Goal: Transaction & Acquisition: Book appointment/travel/reservation

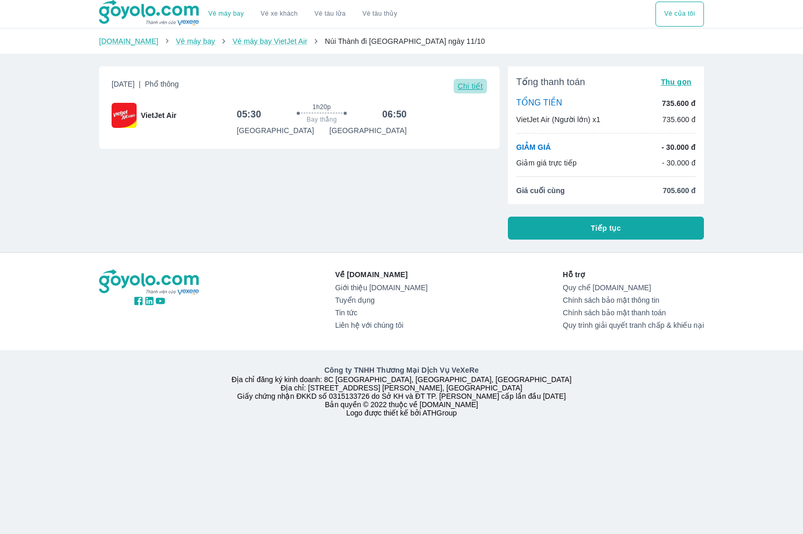
click at [478, 90] on span "Chi tiết" at bounding box center [470, 86] width 25 height 8
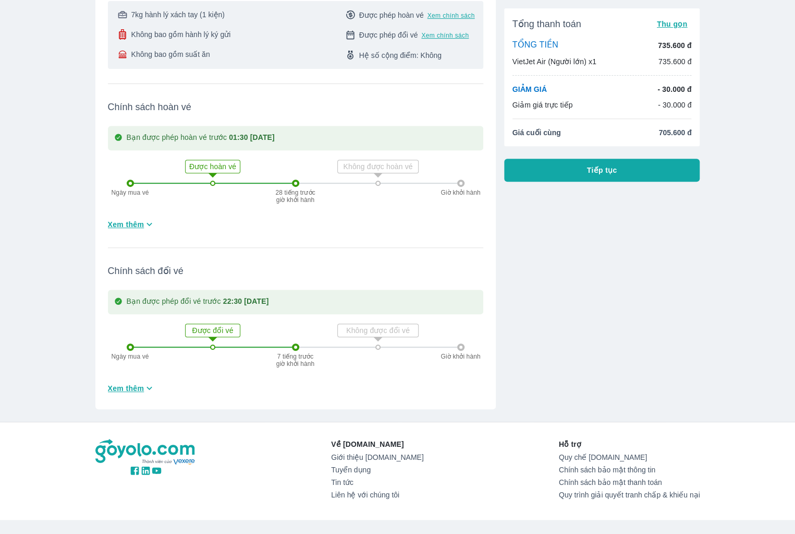
scroll to position [286, 0]
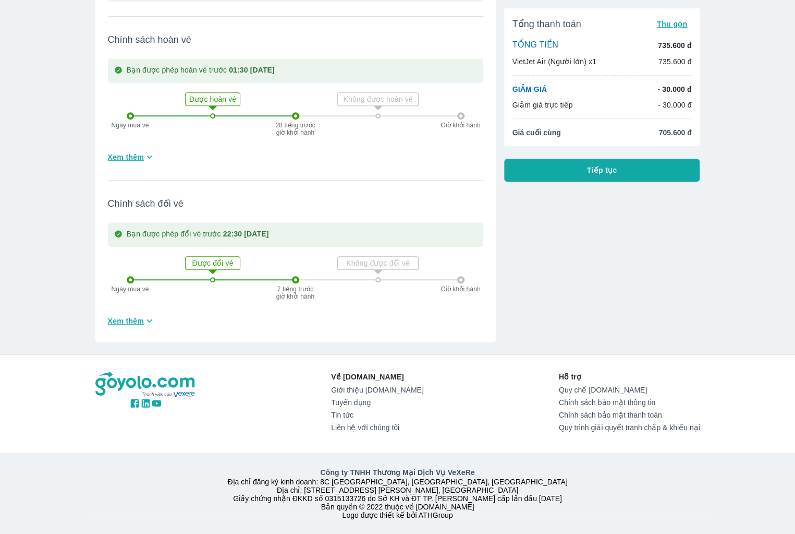
click at [598, 168] on span "Tiếp tục" at bounding box center [602, 170] width 30 height 10
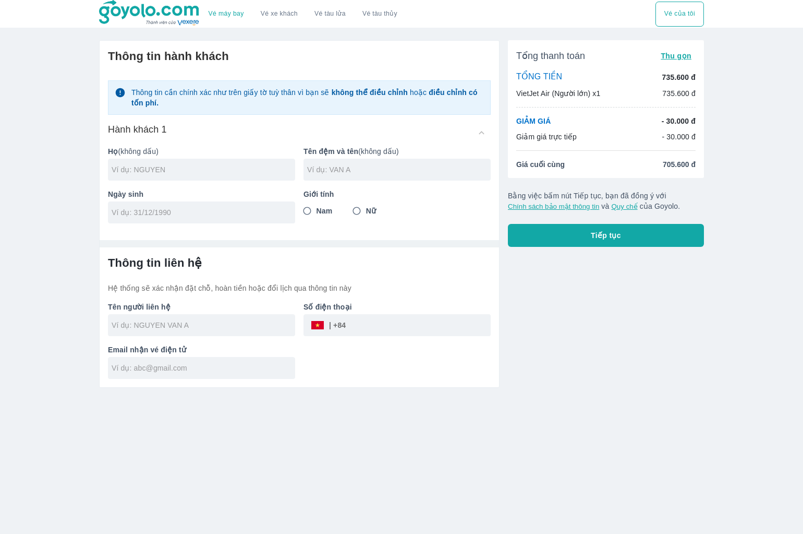
click at [317, 202] on label "Nam" at bounding box center [315, 210] width 34 height 19
click at [317, 202] on input "Nam" at bounding box center [307, 210] width 19 height 19
radio input "true"
click at [194, 175] on div at bounding box center [201, 170] width 187 height 22
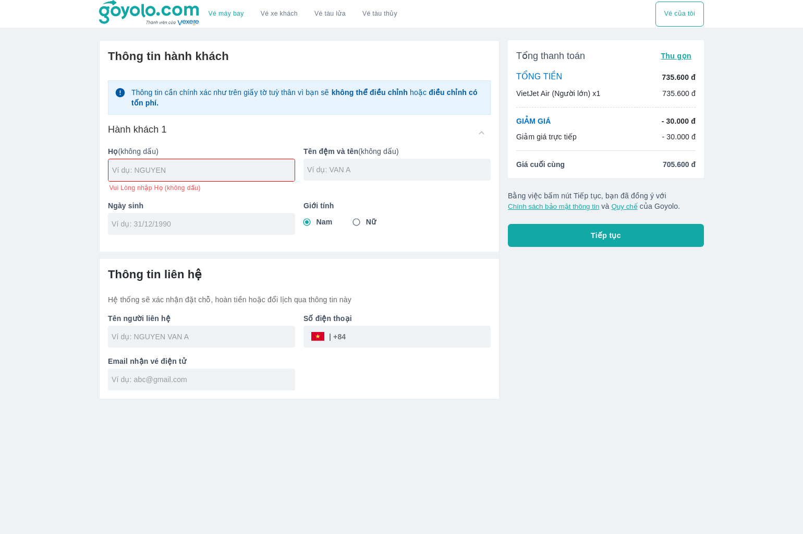
click at [189, 215] on div at bounding box center [201, 224] width 187 height 22
drag, startPoint x: 209, startPoint y: 332, endPoint x: 213, endPoint y: 320, distance: 13.2
click at [209, 331] on div "Tên người liên hệ" at bounding box center [198, 326] width 196 height 43
